Goal: Transaction & Acquisition: Book appointment/travel/reservation

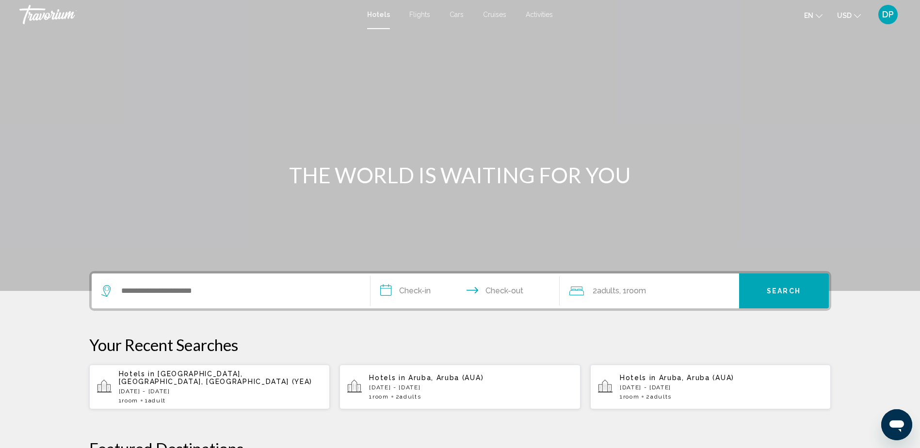
click at [182, 298] on p "[DATE] - [DATE]" at bounding box center [221, 391] width 204 height 7
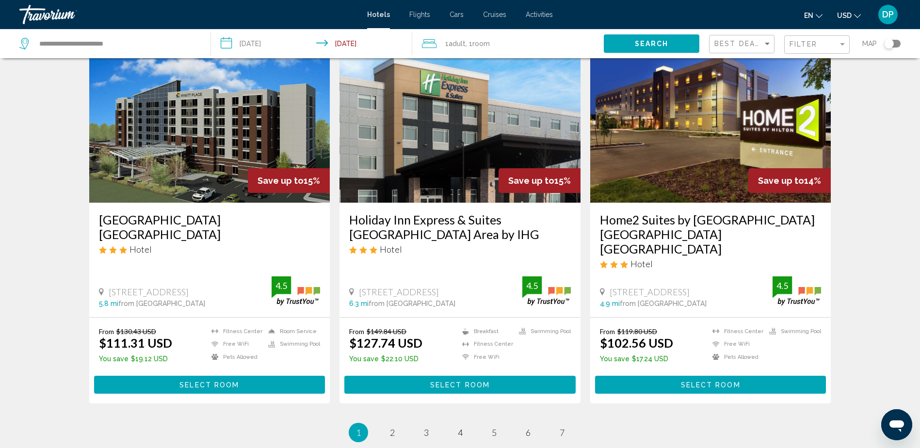
scroll to position [1115, 0]
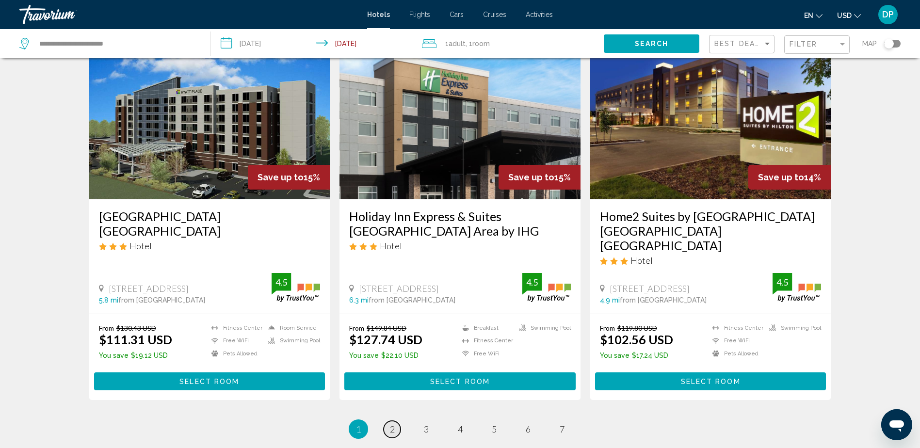
click at [397, 298] on link "page 2" at bounding box center [391, 429] width 17 height 17
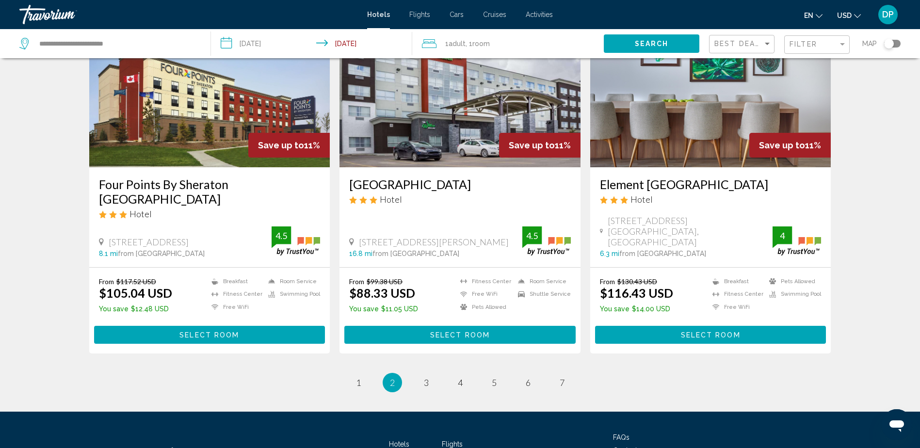
scroll to position [1164, 0]
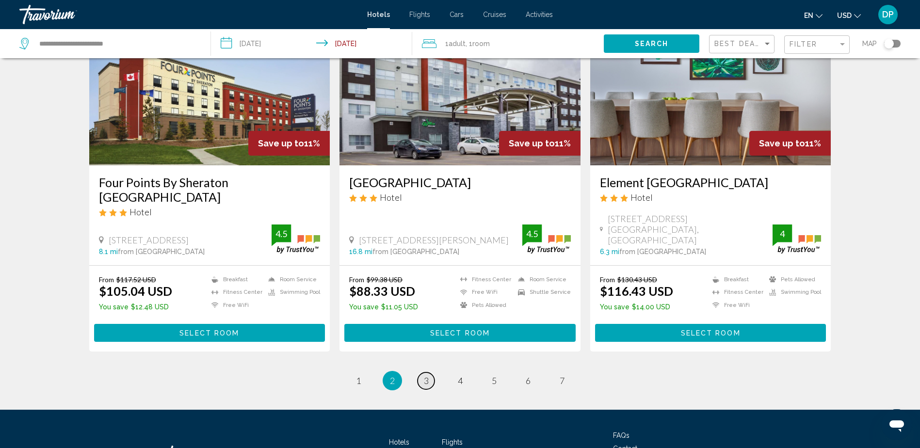
click at [426, 298] on span "3" at bounding box center [426, 380] width 5 height 11
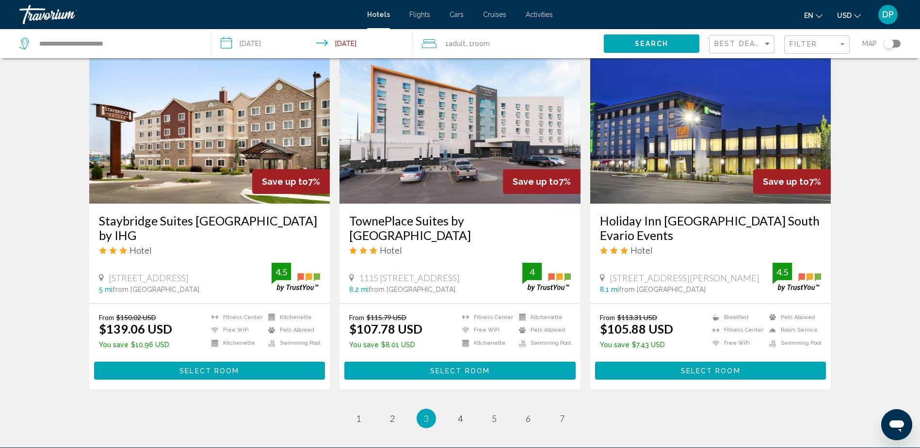
scroll to position [1164, 0]
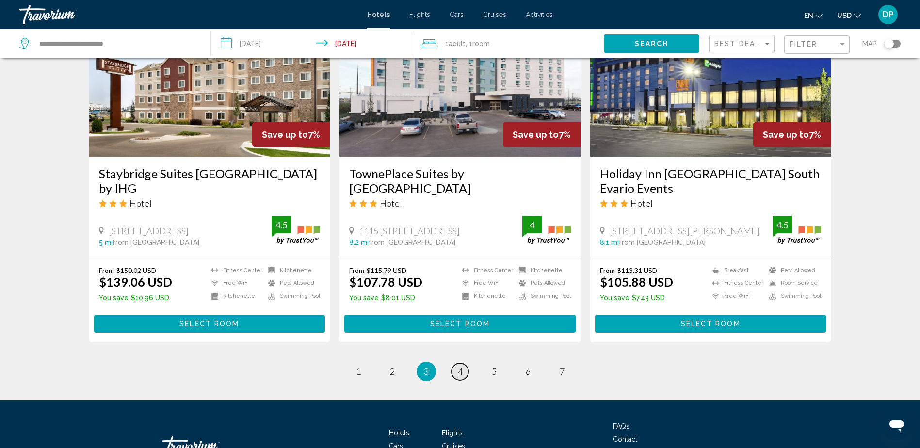
click at [463, 298] on link "page 4" at bounding box center [459, 371] width 17 height 17
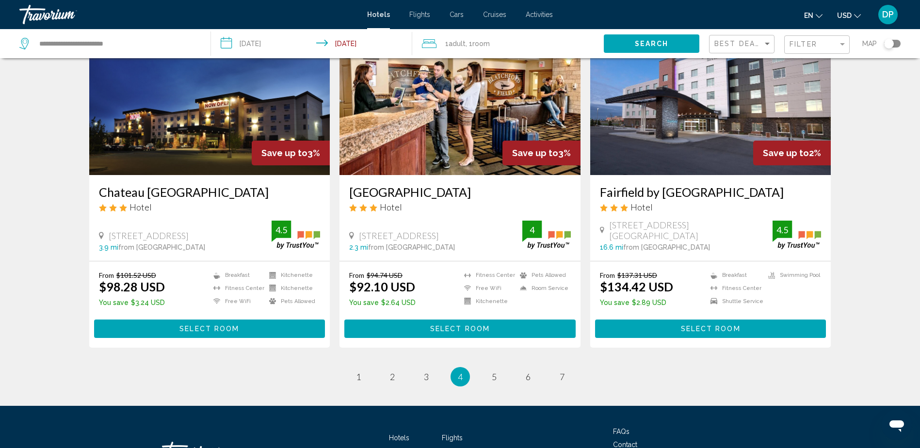
scroll to position [1164, 0]
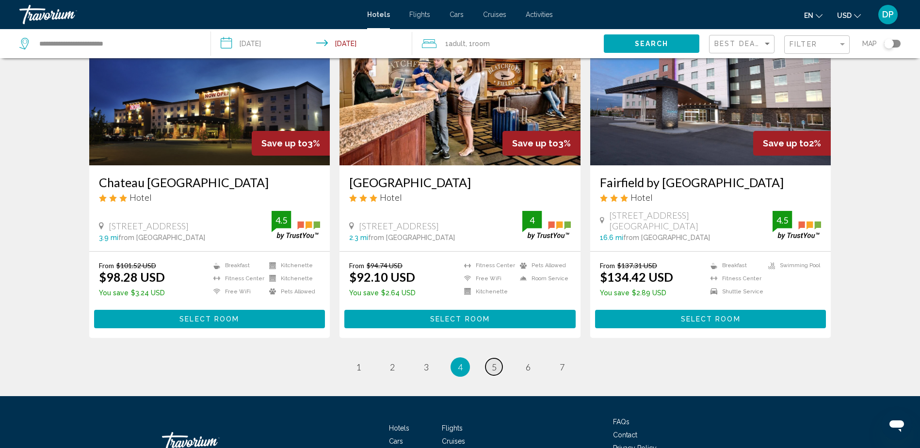
click at [487, 298] on link "page 5" at bounding box center [493, 366] width 17 height 17
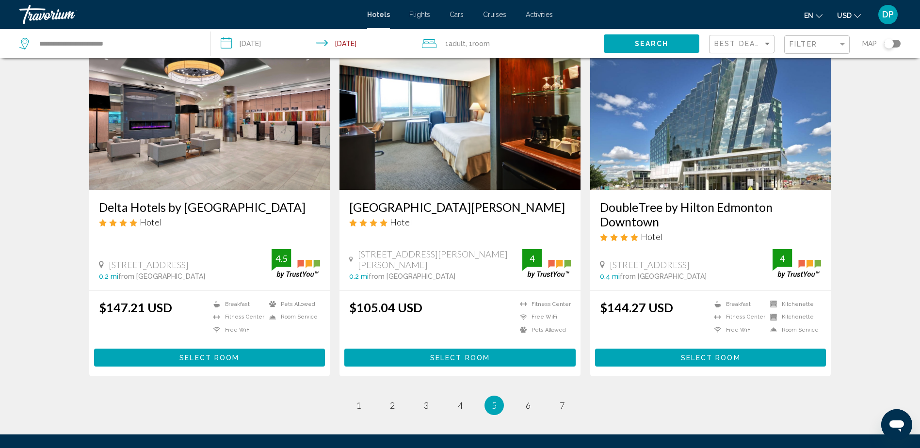
scroll to position [1164, 0]
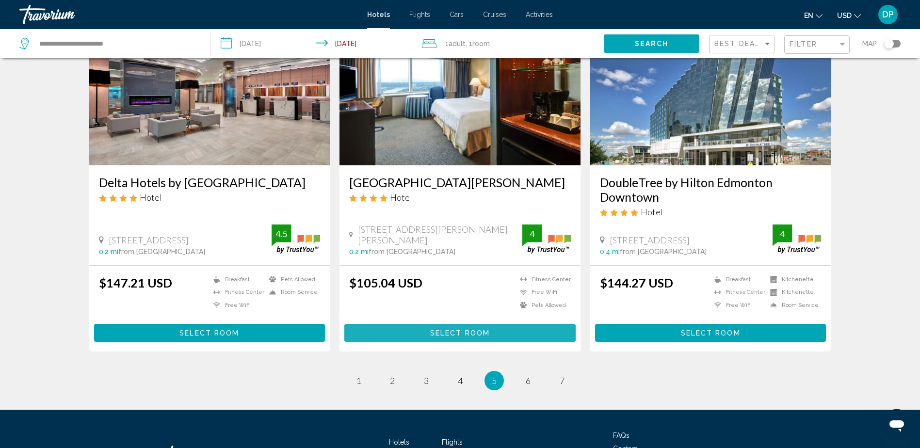
click at [462, 298] on span "Select Room" at bounding box center [460, 333] width 60 height 8
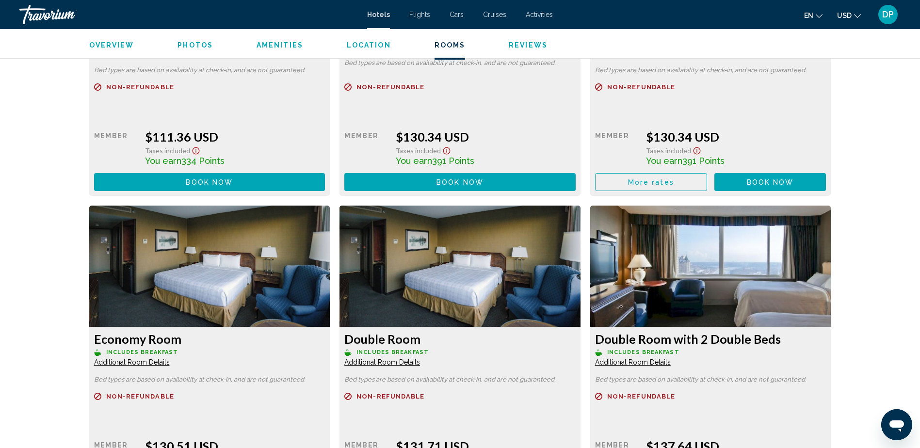
scroll to position [2063, 0]
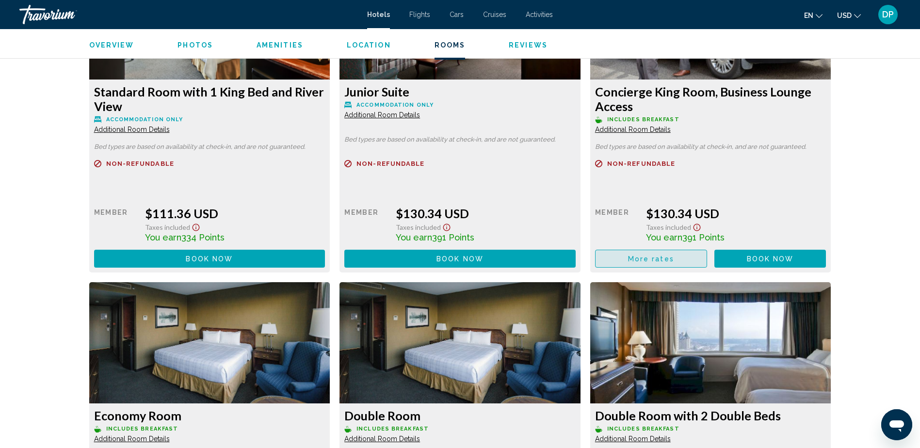
click at [618, 255] on span "More rates" at bounding box center [651, 259] width 46 height 8
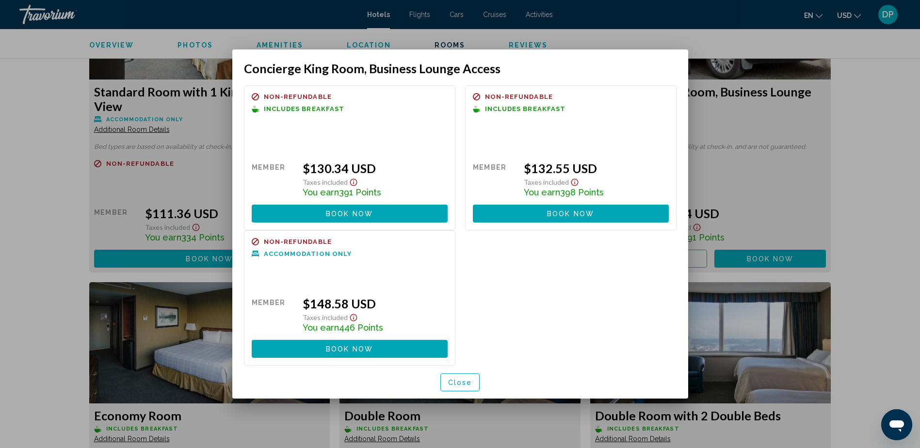
click at [618, 120] on div at bounding box center [460, 224] width 920 height 448
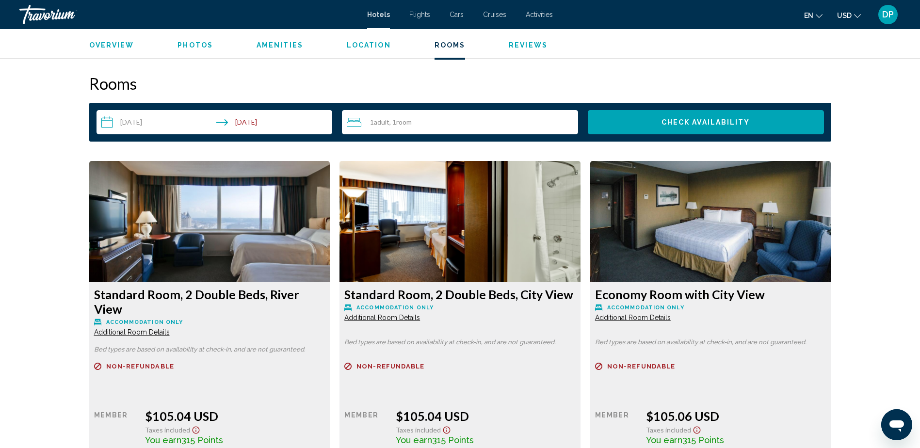
scroll to position [1287, 0]
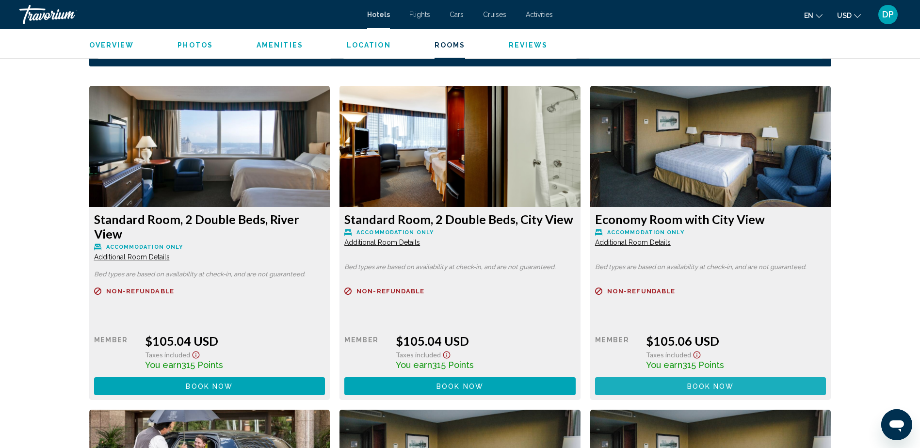
click at [618, 298] on span "Book now" at bounding box center [710, 387] width 47 height 8
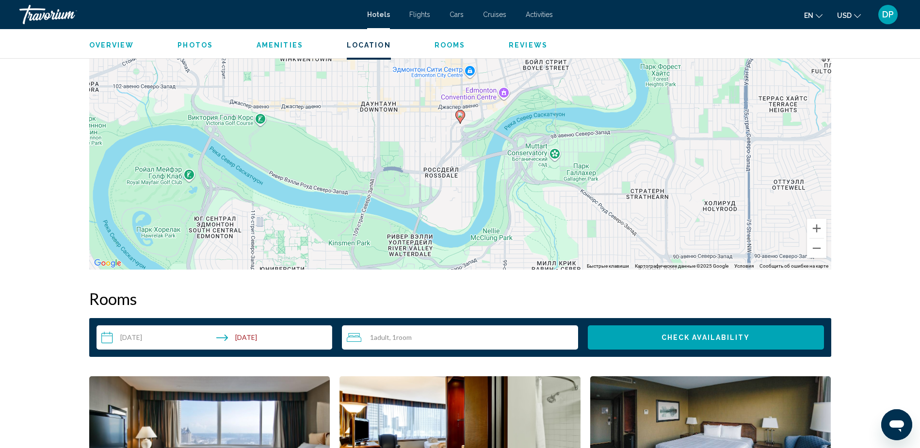
scroll to position [802, 0]
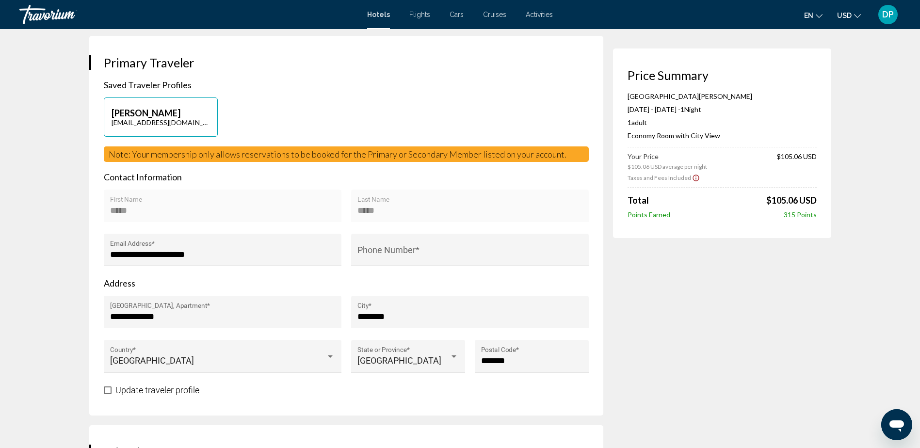
scroll to position [194, 0]
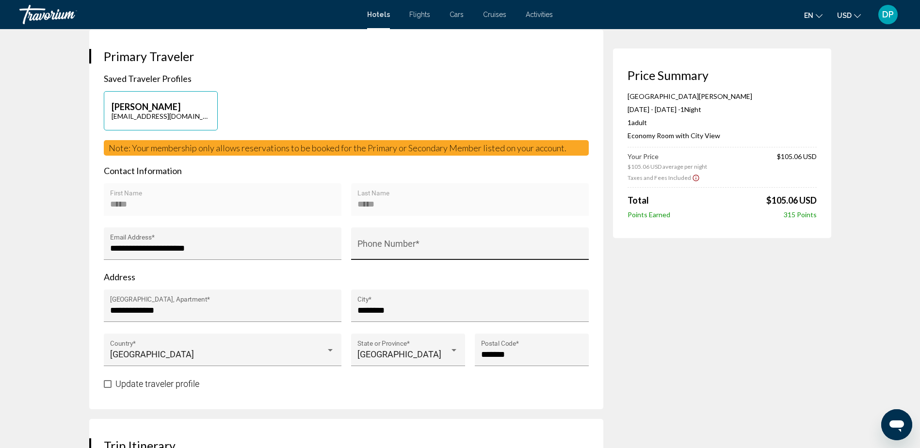
click at [382, 243] on input "Phone Number *" at bounding box center [469, 248] width 224 height 10
type input "**********"
click at [464, 191] on div "***** Last Name" at bounding box center [469, 203] width 224 height 26
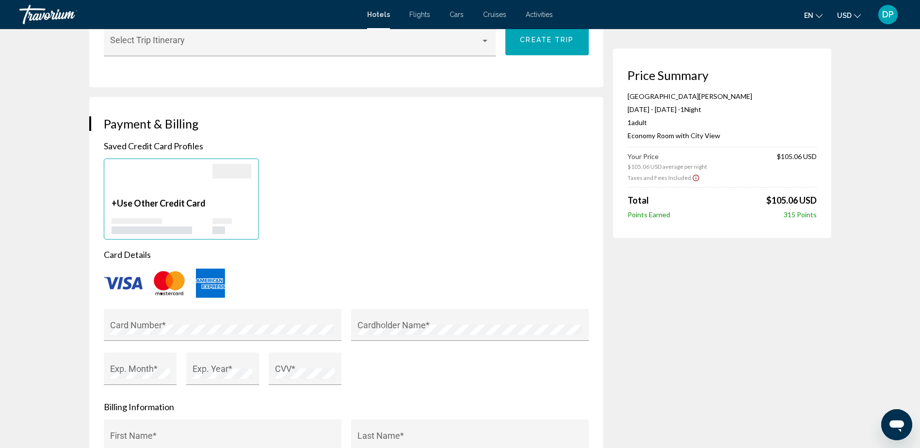
scroll to position [630, 0]
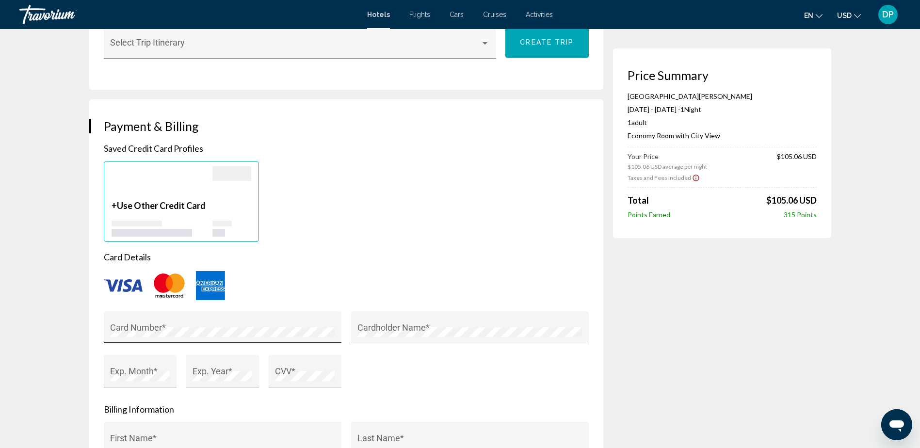
click at [144, 298] on div "Card Number *" at bounding box center [222, 331] width 224 height 26
click at [373, 250] on div "Saved Credit Card Profiles + Use Other Credit Card Card Details Card Number * C…" at bounding box center [346, 376] width 485 height 467
click at [389, 216] on div "+ Use Other Credit Card" at bounding box center [346, 201] width 495 height 81
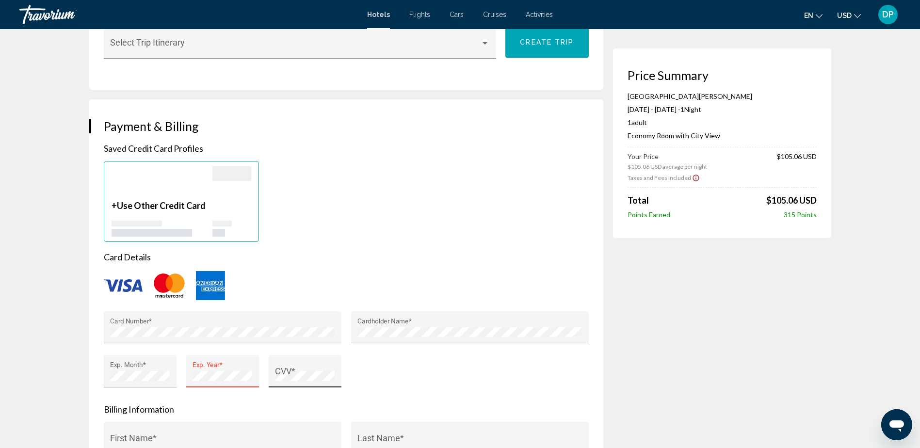
click at [273, 298] on div "CVV *" at bounding box center [305, 371] width 73 height 32
drag, startPoint x: 201, startPoint y: 370, endPoint x: 190, endPoint y: 371, distance: 11.2
click at [182, 298] on div "Exp. Year *" at bounding box center [222, 377] width 82 height 44
click at [294, 298] on div "CVV *" at bounding box center [305, 375] width 60 height 26
click at [489, 298] on div "Card Number * Cardholder Name * Exp. Month * Exp. Year * CVV *" at bounding box center [346, 355] width 495 height 88
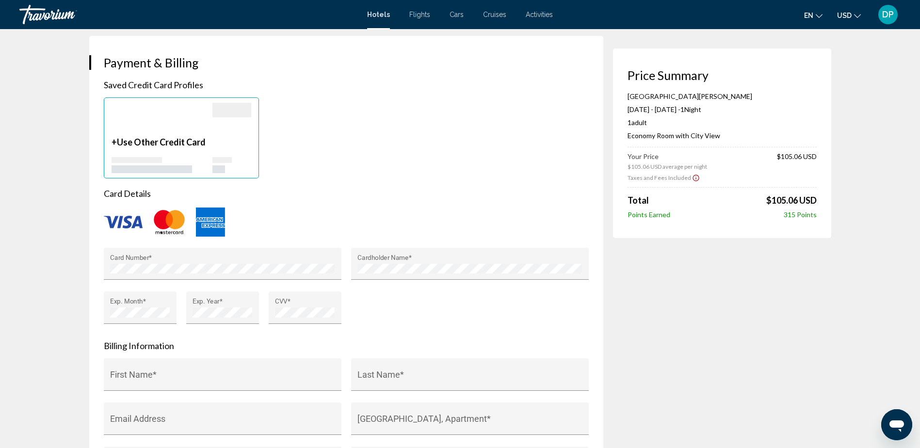
scroll to position [824, 0]
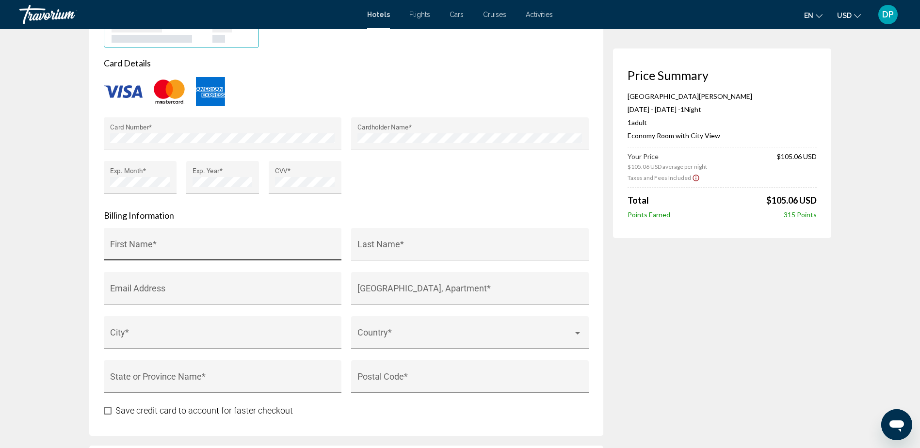
click at [243, 247] on input "First Name *" at bounding box center [222, 249] width 224 height 10
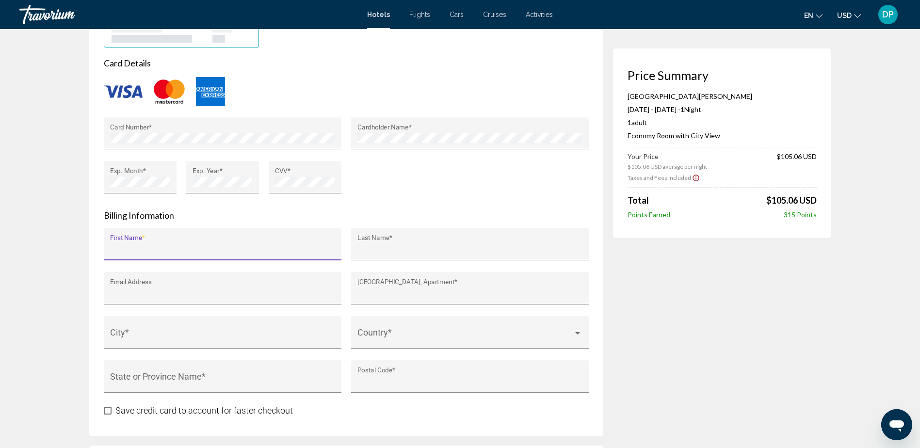
type input "*****"
type input "**********"
type input "******"
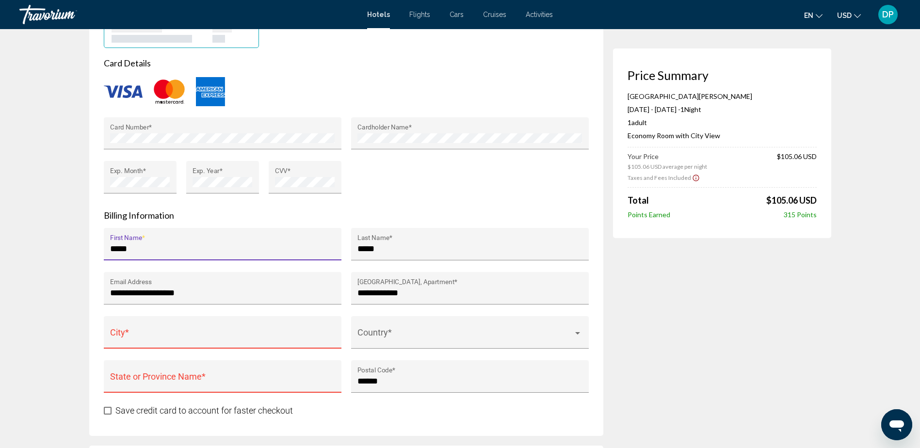
type input "*****"
type input "********"
type input "**"
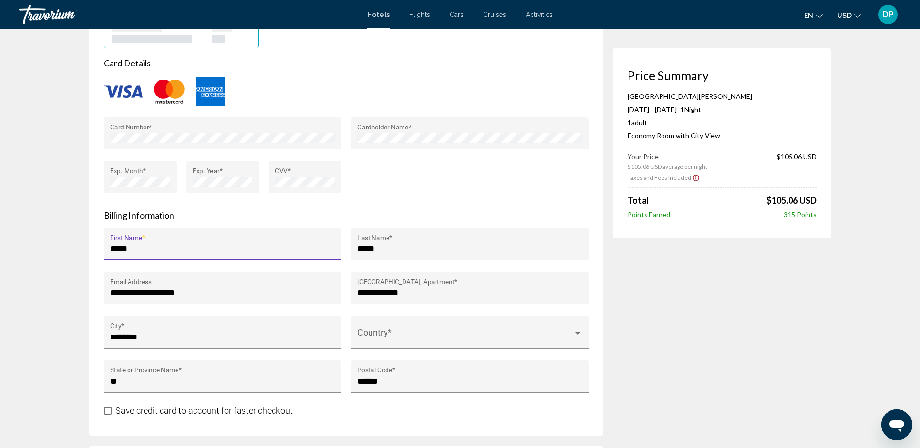
click at [439, 294] on input "**********" at bounding box center [469, 293] width 224 height 10
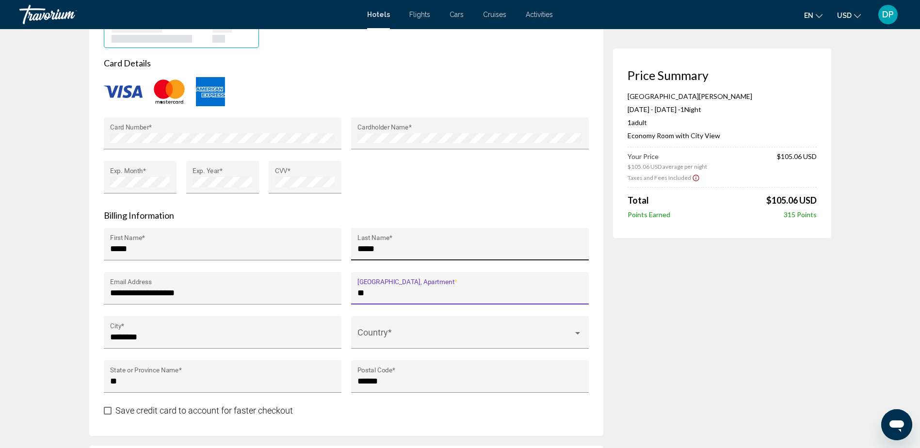
type input "*"
click at [414, 292] on input "**********" at bounding box center [469, 293] width 224 height 10
type input "**********"
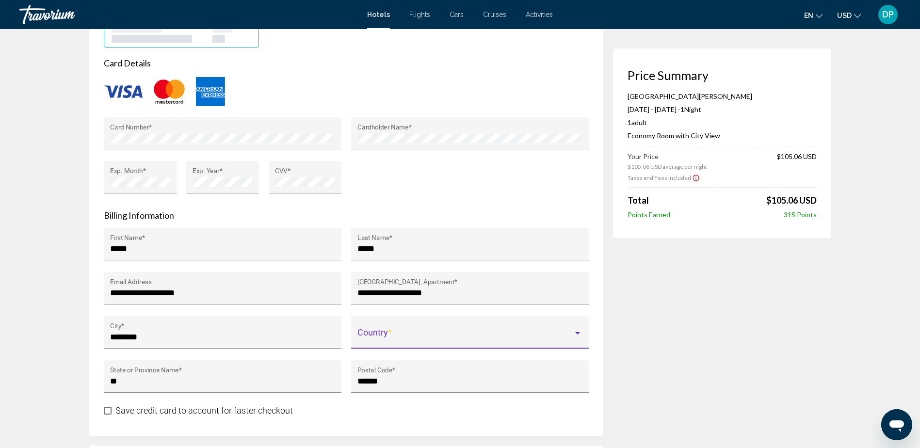
click at [391, 298] on span "Main content" at bounding box center [465, 337] width 216 height 10
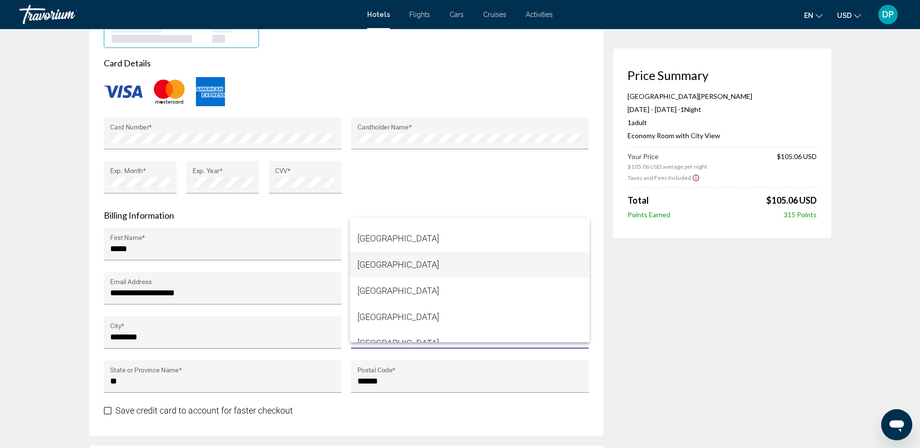
scroll to position [1018, 0]
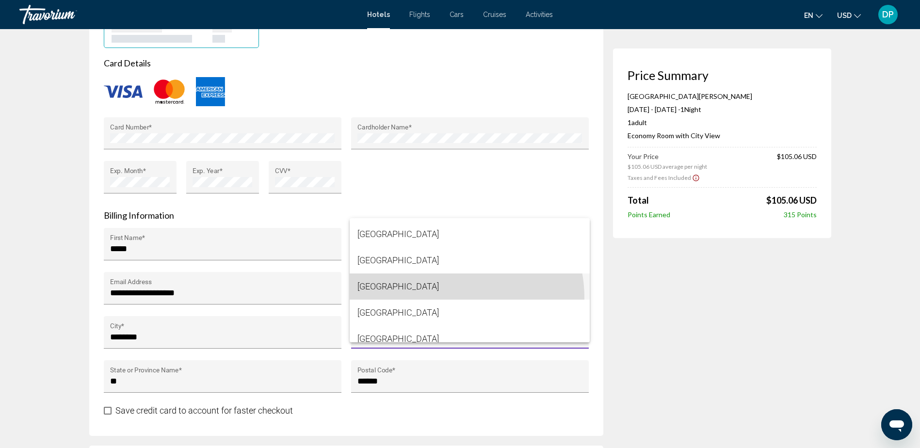
click at [445, 298] on span "[GEOGRAPHIC_DATA]" at bounding box center [469, 286] width 224 height 26
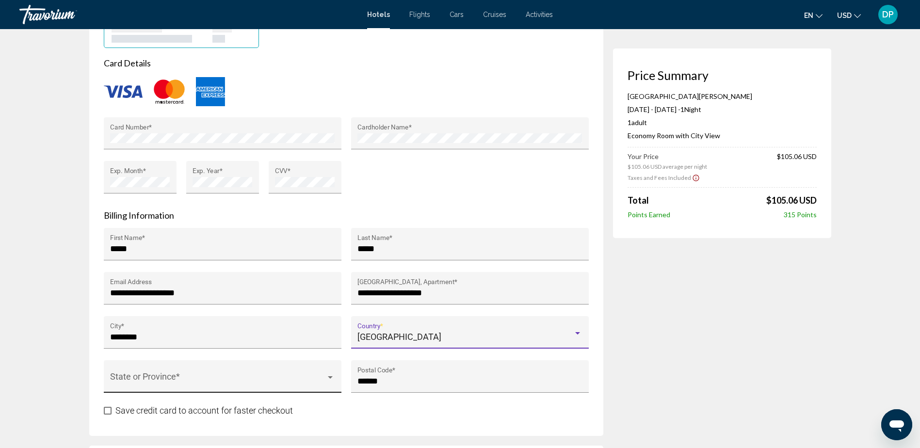
click at [263, 298] on span "Main content" at bounding box center [218, 381] width 216 height 10
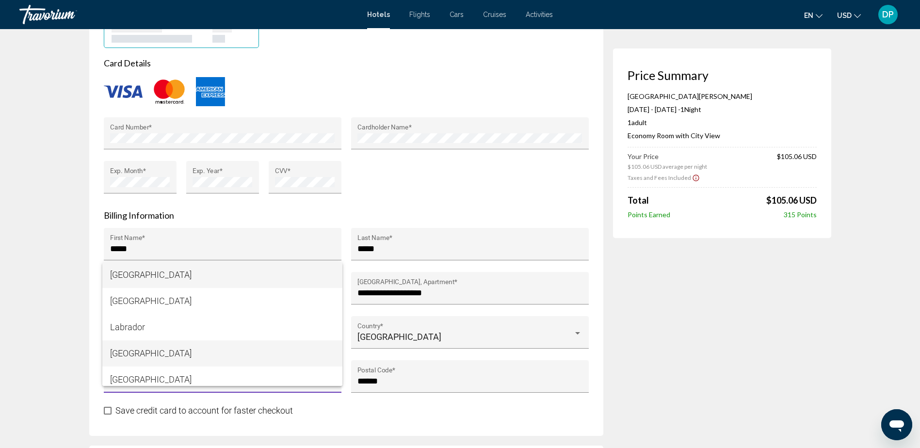
click at [229, 298] on span "[GEOGRAPHIC_DATA]" at bounding box center [222, 353] width 224 height 26
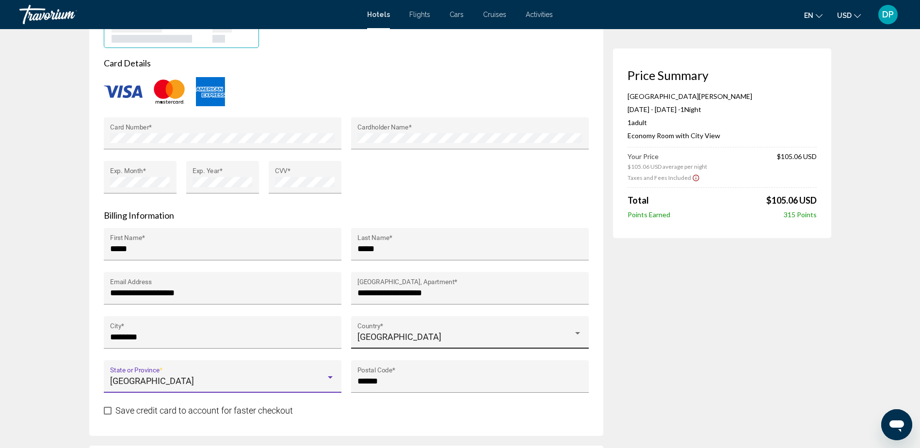
scroll to position [0, 0]
click at [413, 298] on input "******" at bounding box center [469, 381] width 224 height 10
type input "*"
type input "******"
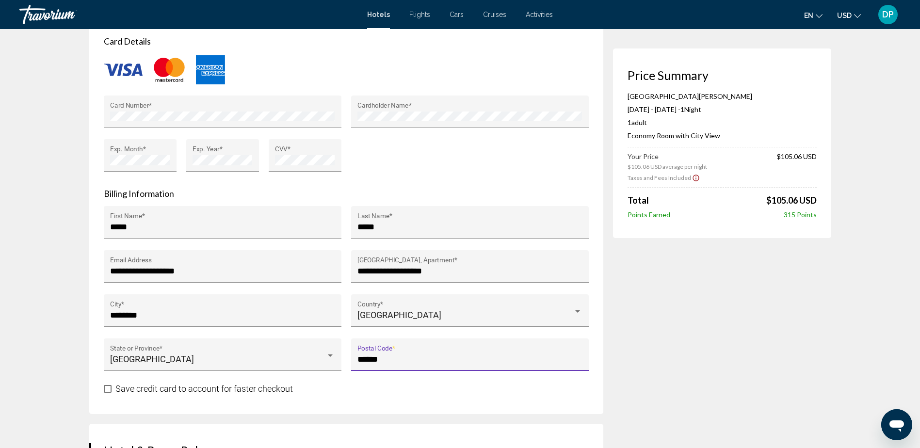
scroll to position [970, 0]
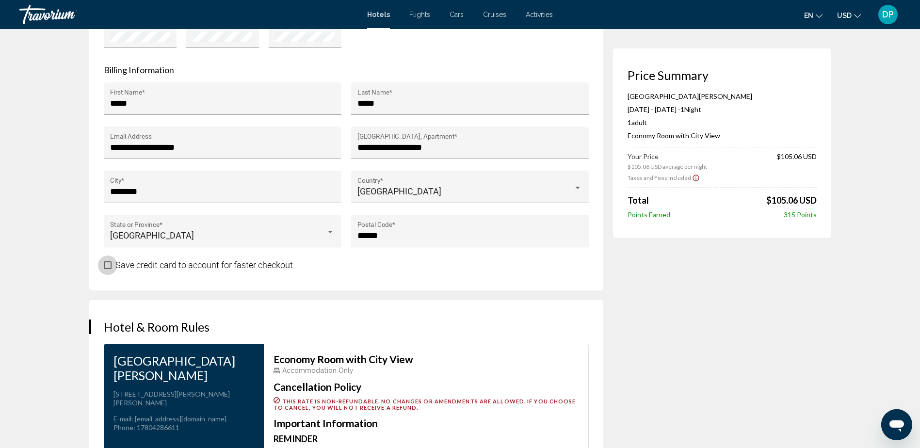
click at [108, 266] on span "Main content" at bounding box center [108, 265] width 8 height 8
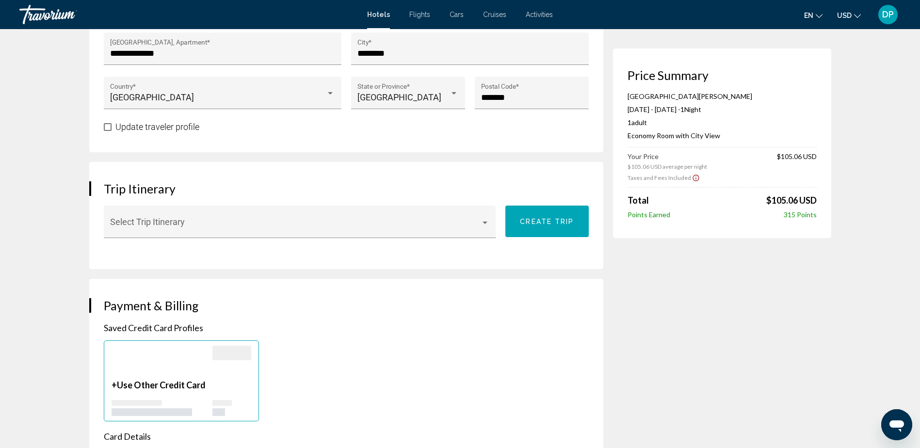
scroll to position [436, 0]
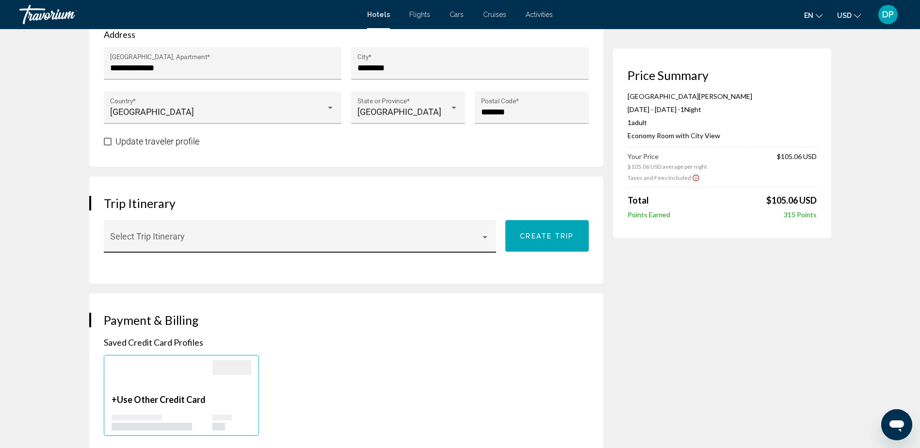
click at [489, 236] on div "Main content" at bounding box center [484, 237] width 9 height 8
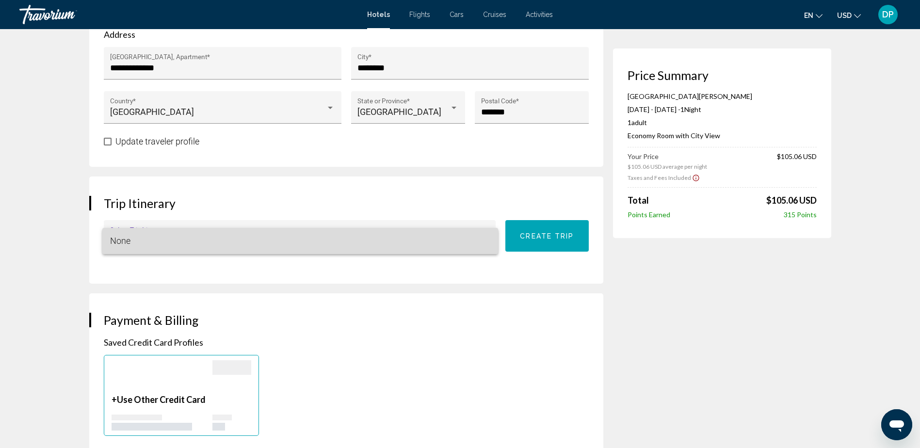
click at [490, 236] on span "None" at bounding box center [300, 241] width 380 height 26
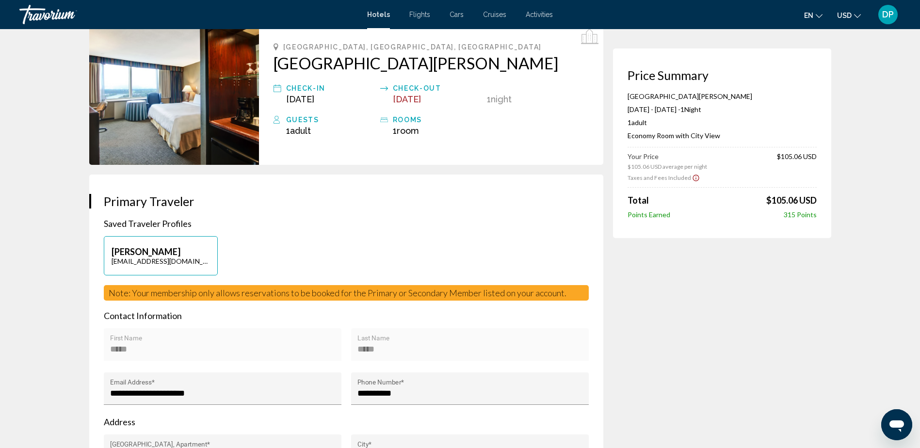
scroll to position [48, 0]
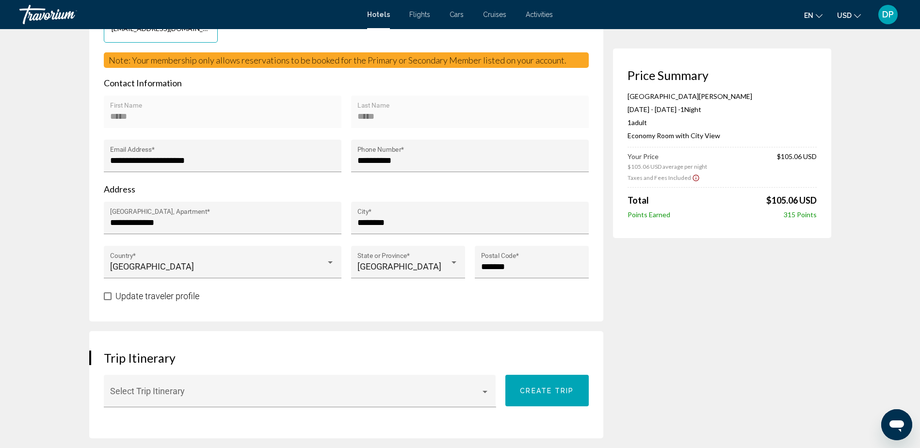
scroll to position [291, 0]
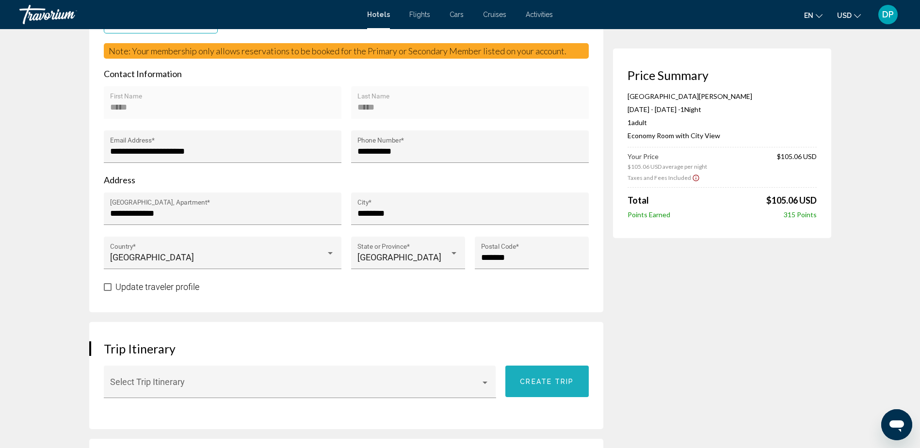
click at [552, 298] on button "Create trip" at bounding box center [546, 382] width 83 height 32
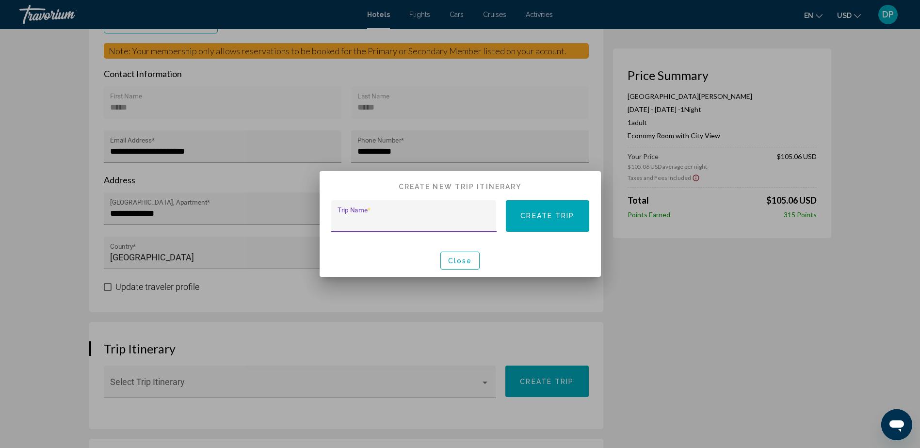
click at [451, 222] on input "Trip Name *" at bounding box center [413, 221] width 152 height 10
click at [463, 259] on span "Close" at bounding box center [460, 261] width 24 height 8
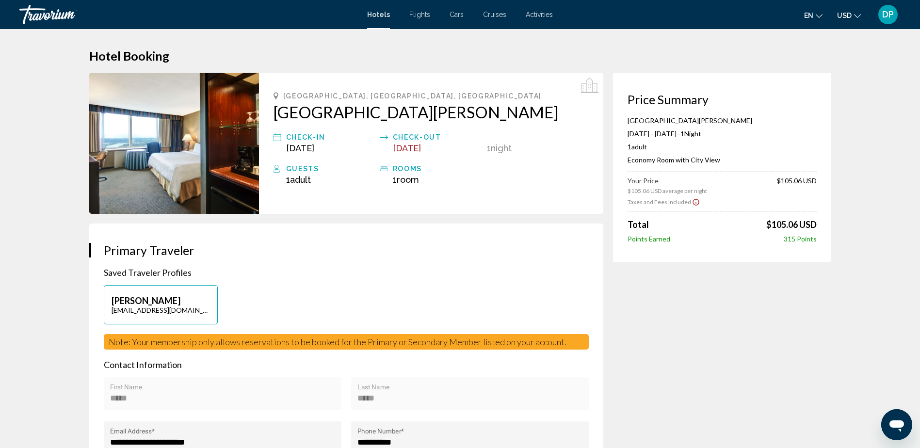
scroll to position [291, 0]
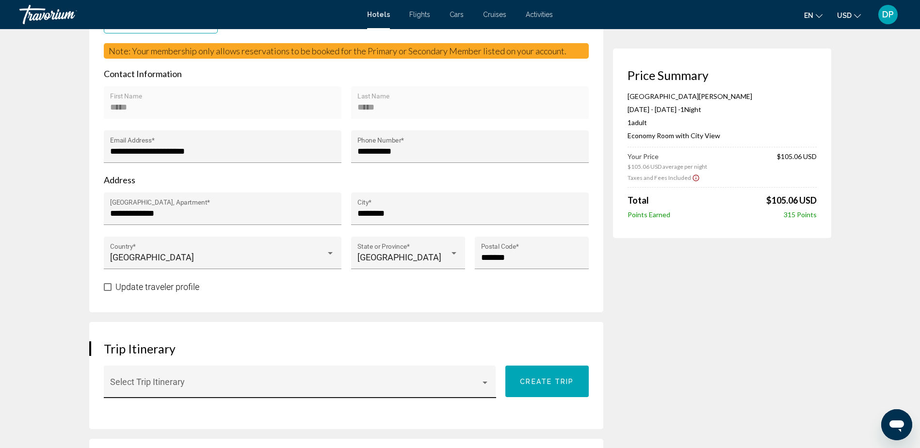
click at [480, 298] on div "Select Trip Itinerary" at bounding box center [299, 385] width 379 height 26
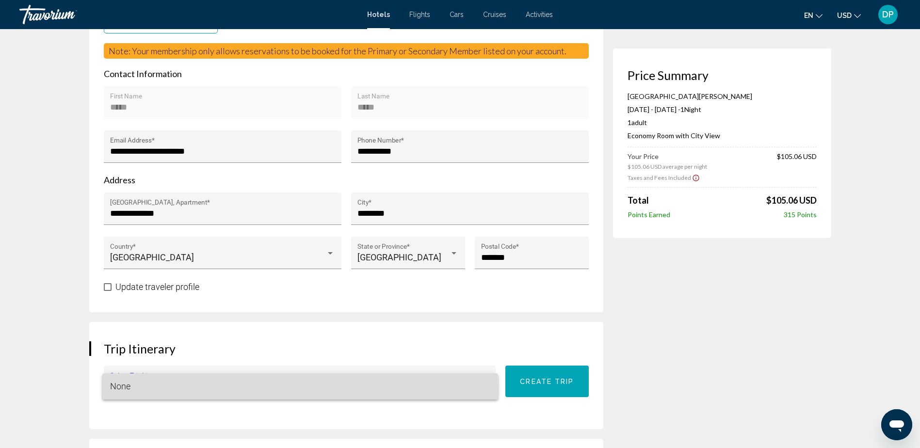
click at [110, 298] on mat-option "None" at bounding box center [300, 386] width 396 height 26
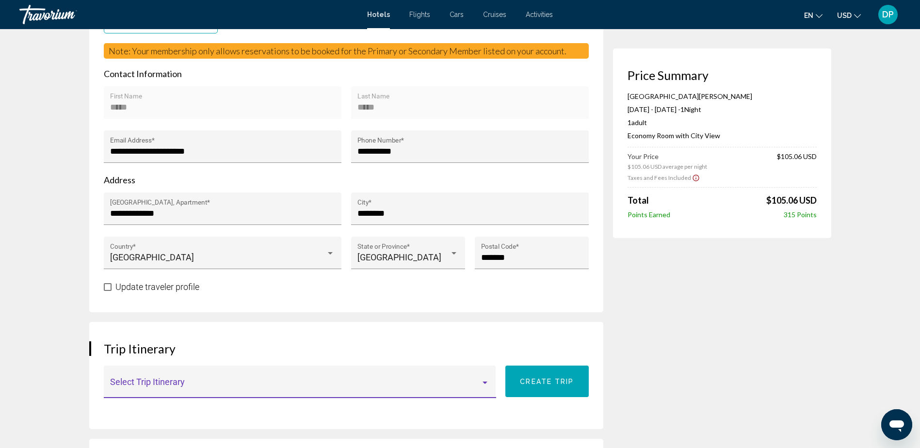
click at [140, 298] on span "Main content" at bounding box center [295, 387] width 370 height 10
click at [558, 298] on div at bounding box center [460, 224] width 920 height 448
click at [520, 298] on button "Create trip" at bounding box center [546, 382] width 83 height 32
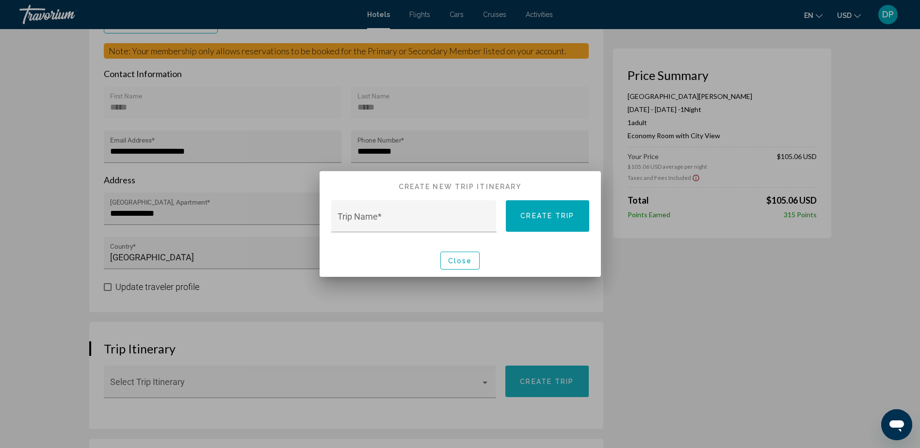
scroll to position [0, 0]
click at [481, 298] on div at bounding box center [460, 224] width 920 height 448
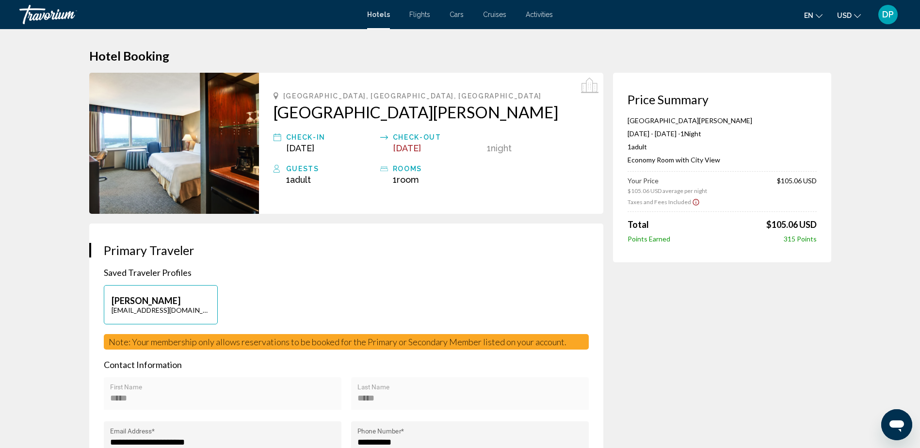
scroll to position [291, 0]
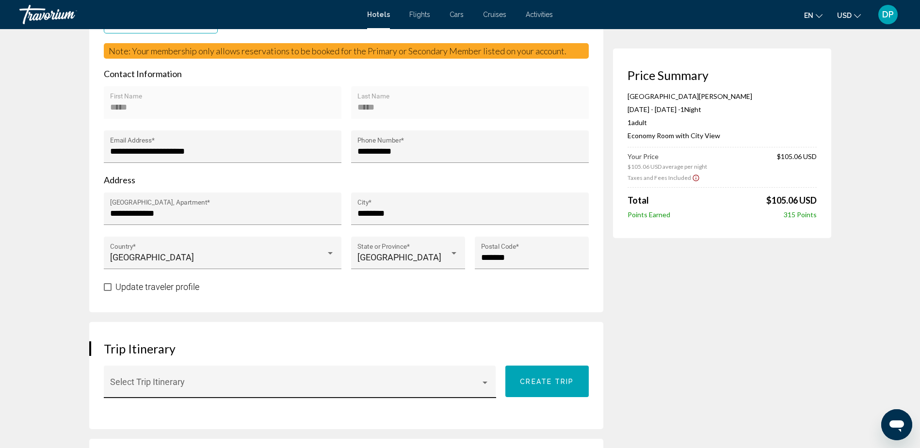
click at [487, 298] on div "Main content" at bounding box center [484, 383] width 5 height 2
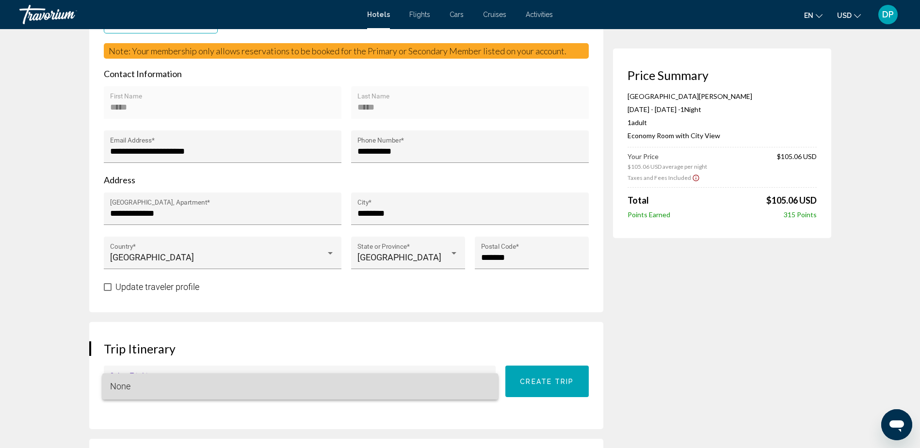
click at [455, 298] on span "None" at bounding box center [300, 386] width 380 height 26
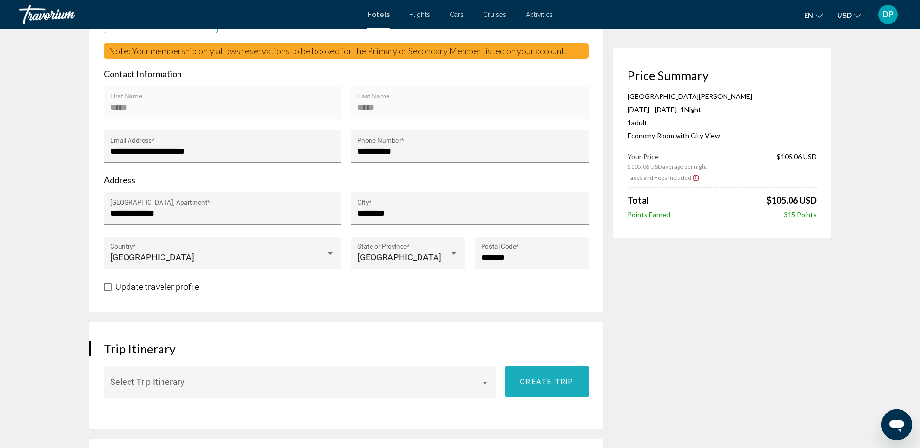
click at [527, 298] on span "Create trip" at bounding box center [547, 382] width 54 height 8
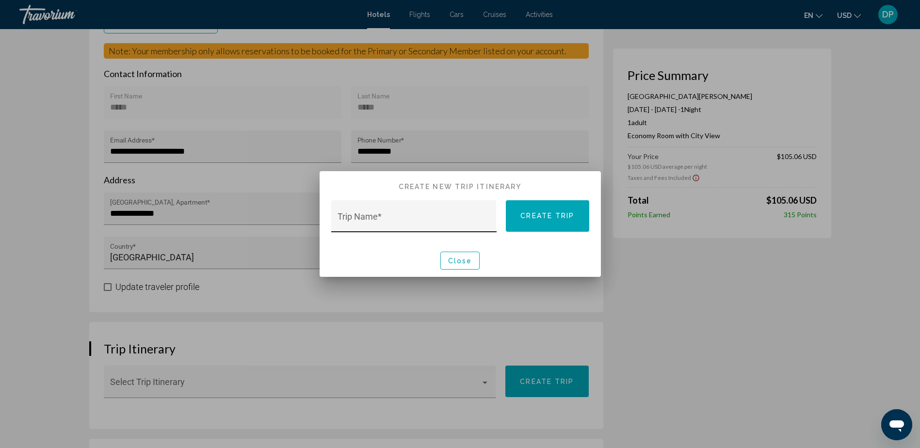
click at [492, 222] on div "Trip Name *" at bounding box center [413, 216] width 165 height 32
type input "*********"
click at [543, 218] on span "Create trip" at bounding box center [547, 216] width 54 height 8
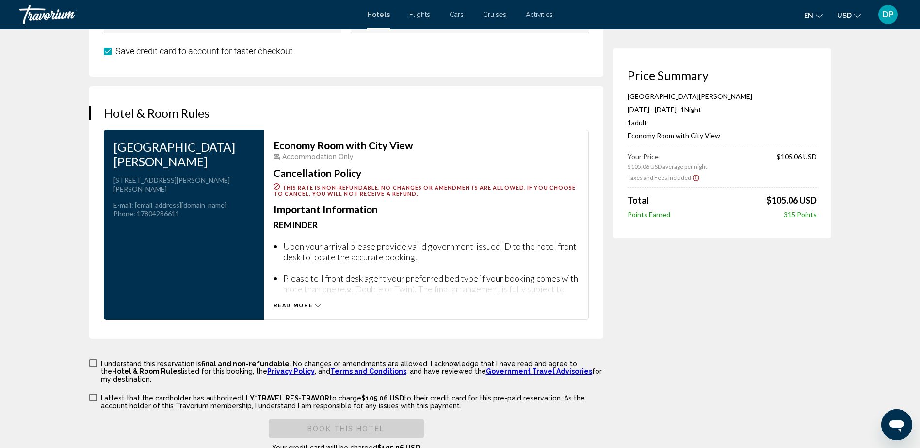
scroll to position [1137, 0]
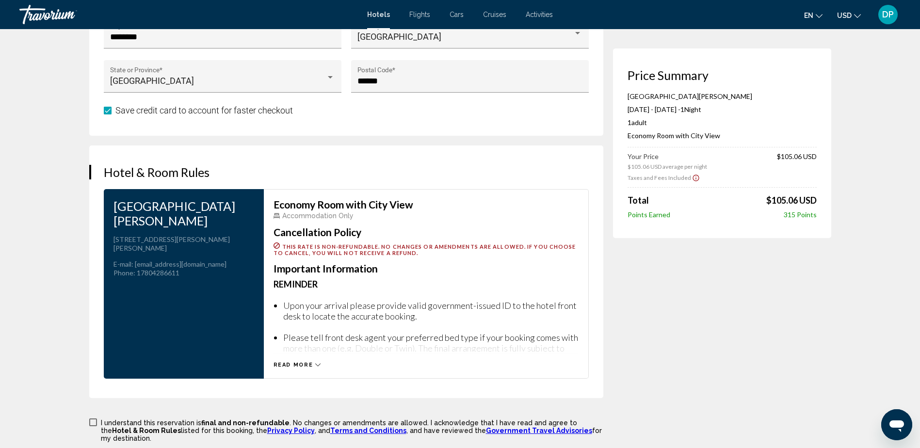
click at [308, 298] on span "Read more" at bounding box center [293, 365] width 40 height 6
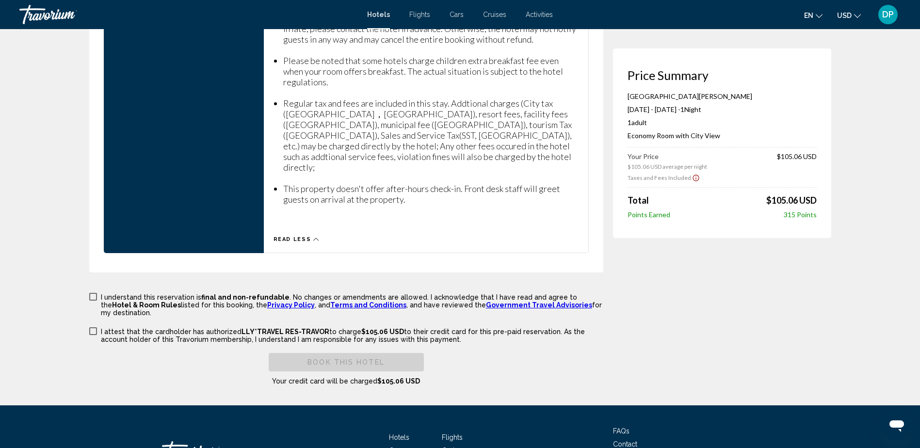
scroll to position [1574, 0]
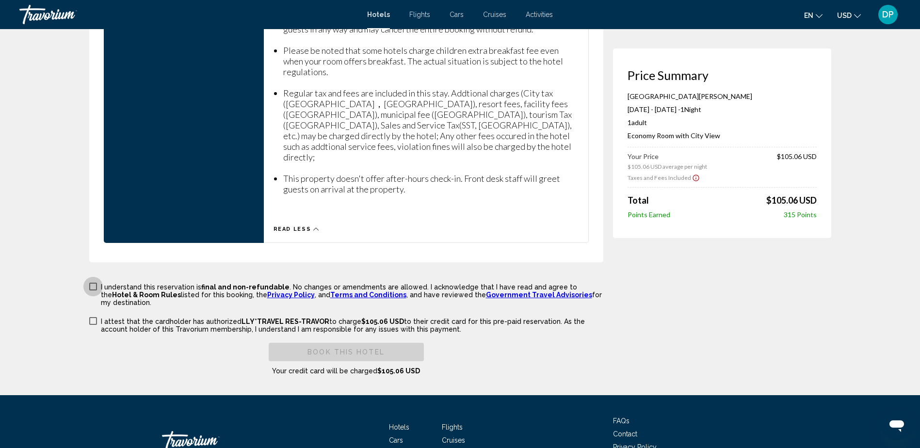
click at [96, 283] on span "Main content" at bounding box center [93, 287] width 8 height 8
click at [90, 298] on span "Main content" at bounding box center [93, 321] width 8 height 8
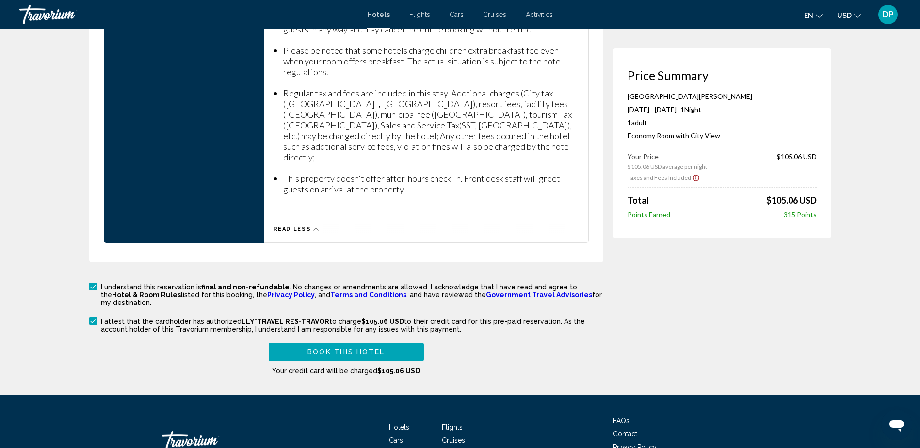
click at [319, 298] on span "Book this hotel" at bounding box center [345, 353] width 77 height 8
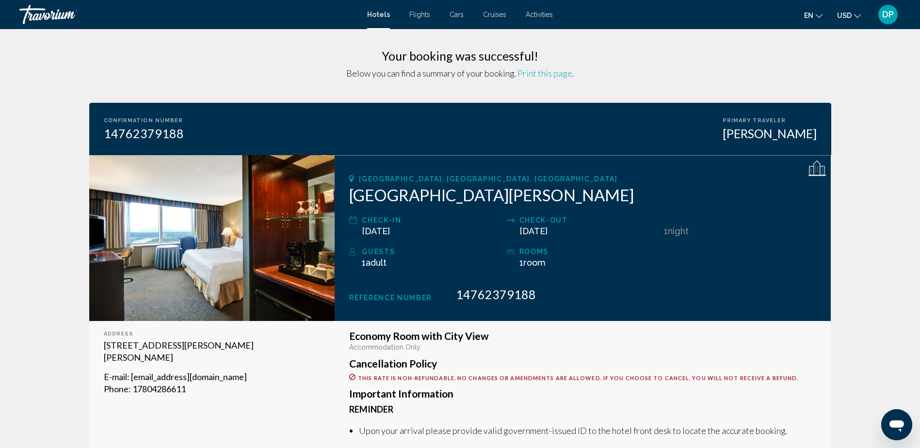
click at [618, 52] on h3 "Your booking was successful!" at bounding box center [460, 55] width 742 height 15
